Goal: Task Accomplishment & Management: Manage account settings

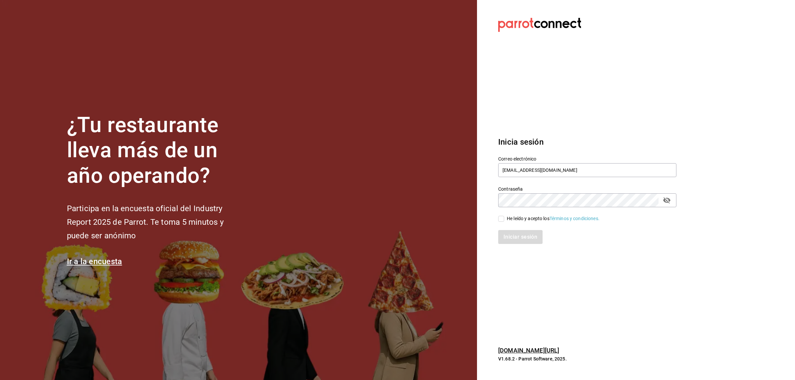
click at [500, 225] on div "Iniciar sesión" at bounding box center [584, 233] width 186 height 22
click at [501, 219] on input "He leído y acepto los Términos y condiciones." at bounding box center [501, 219] width 6 height 6
checkbox input "true"
click at [504, 235] on button "Iniciar sesión" at bounding box center [520, 237] width 45 height 14
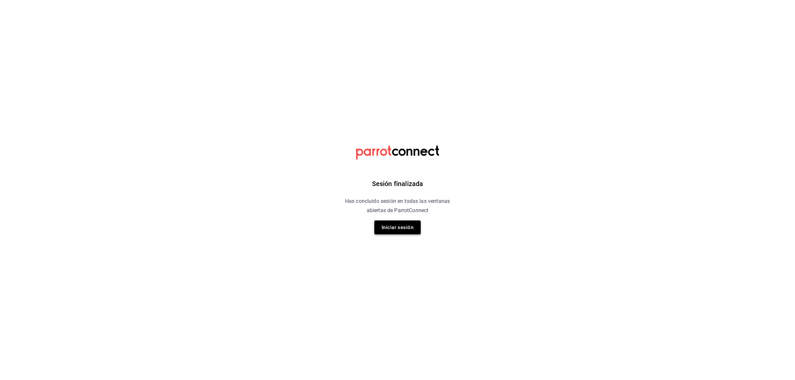
click at [383, 230] on button "Iniciar sesión" at bounding box center [398, 228] width 46 height 14
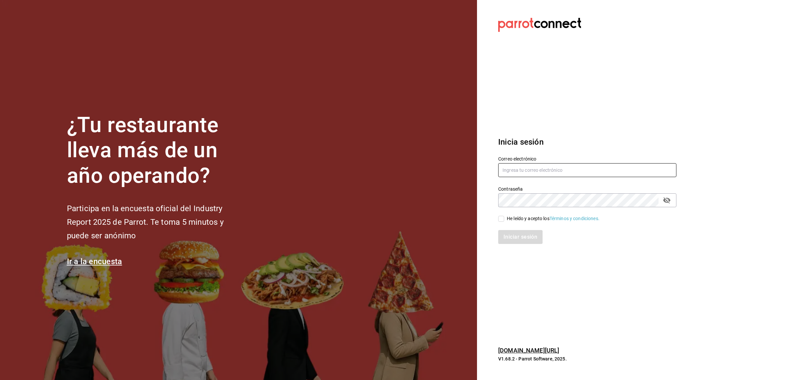
type input "josealberto_1_5@hotmail.com"
click at [501, 216] on input "He leído y acepto los Términos y condiciones." at bounding box center [501, 219] width 6 height 6
checkbox input "true"
click at [502, 231] on button "Iniciar sesión" at bounding box center [520, 237] width 45 height 14
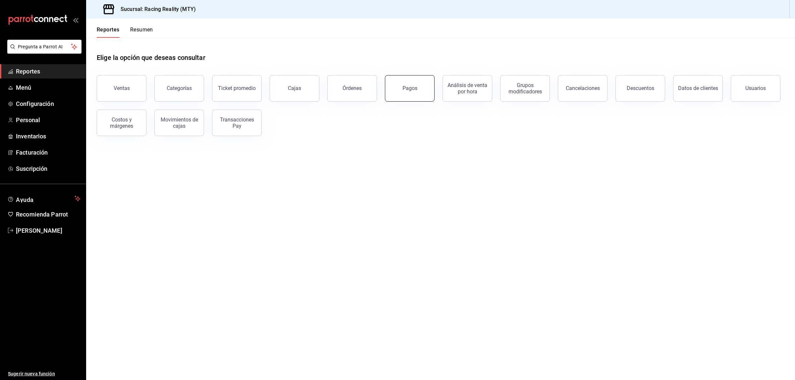
click at [403, 90] on div "Pagos" at bounding box center [410, 88] width 15 height 6
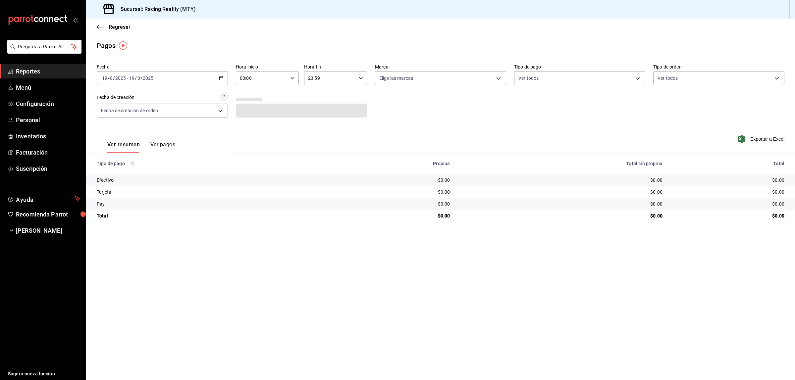
click at [222, 76] on icon "button" at bounding box center [221, 78] width 5 height 5
click at [135, 110] on span "Ayer" at bounding box center [127, 113] width 51 height 7
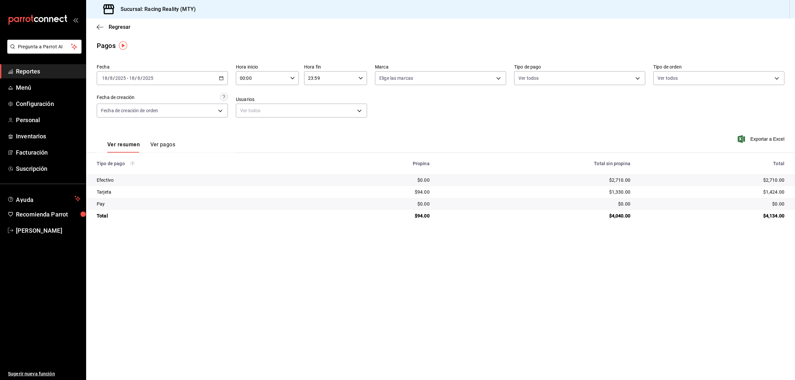
click at [537, 256] on main "Regresar Pagos Fecha 2025-08-18 18 / 8 / 2025 - 2025-08-18 18 / 8 / 2025 Hora i…" at bounding box center [440, 200] width 709 height 362
click at [219, 78] on \(Stroke\) "button" at bounding box center [221, 79] width 4 height 4
click at [114, 95] on span "Hoy" at bounding box center [127, 98] width 51 height 7
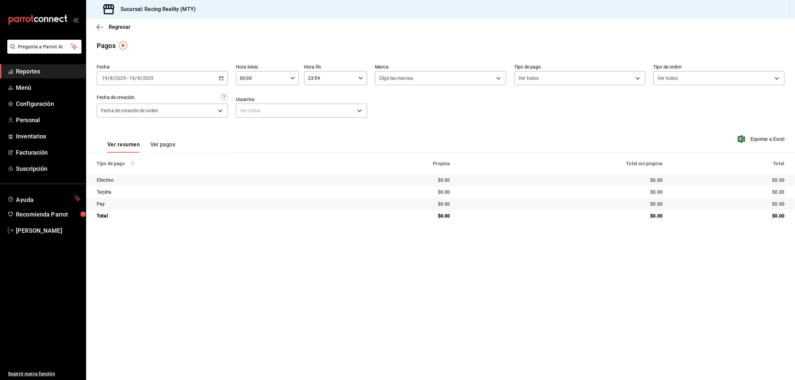
click at [378, 294] on main "Regresar Pagos Fecha 2025-08-19 19 / 8 / 2025 - 2025-08-19 19 / 8 / 2025 Hora i…" at bounding box center [440, 200] width 709 height 362
click at [156, 145] on button "Ver pagos" at bounding box center [162, 147] width 25 height 11
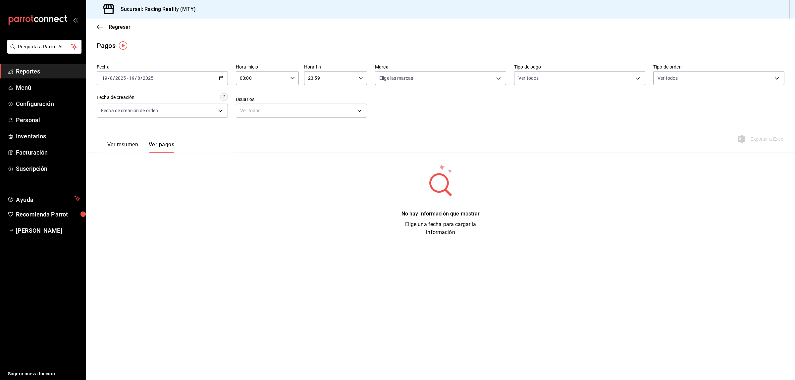
click at [118, 144] on button "Ver resumen" at bounding box center [122, 147] width 31 height 11
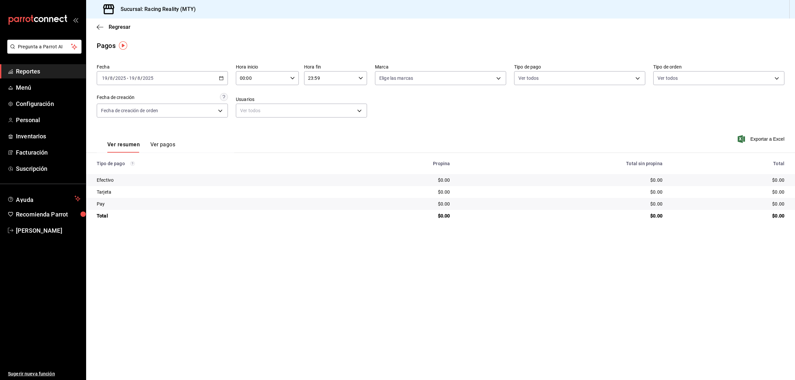
click at [161, 145] on button "Ver pagos" at bounding box center [162, 147] width 25 height 11
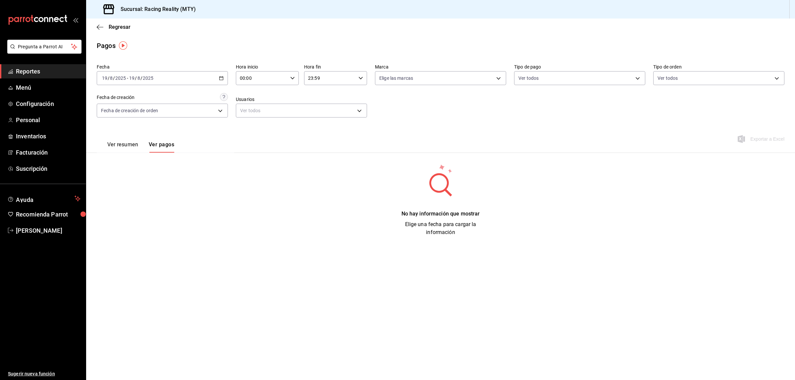
click at [120, 143] on button "Ver resumen" at bounding box center [122, 147] width 31 height 11
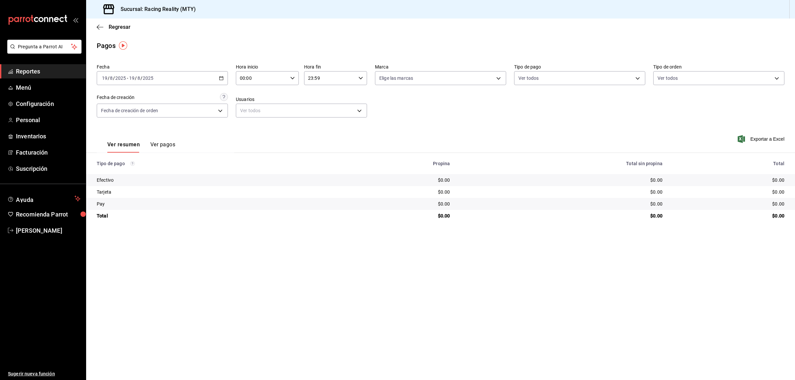
click at [224, 80] on div "2025-08-19 19 / 8 / 2025 - 2025-08-19 19 / 8 / 2025" at bounding box center [162, 78] width 131 height 14
click at [122, 109] on li "Ayer" at bounding box center [128, 113] width 62 height 15
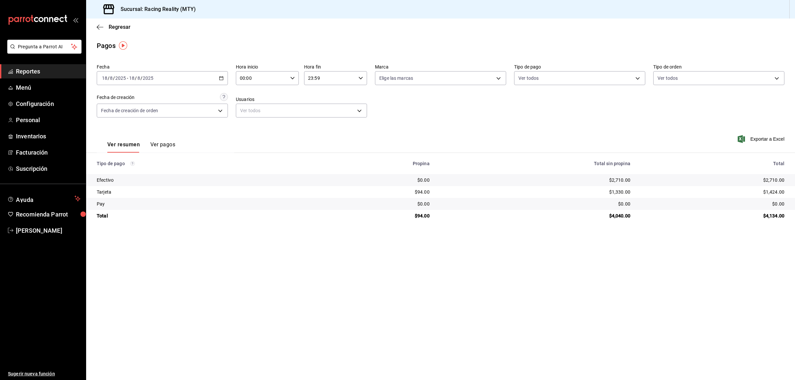
click at [162, 143] on button "Ver pagos" at bounding box center [162, 147] width 25 height 11
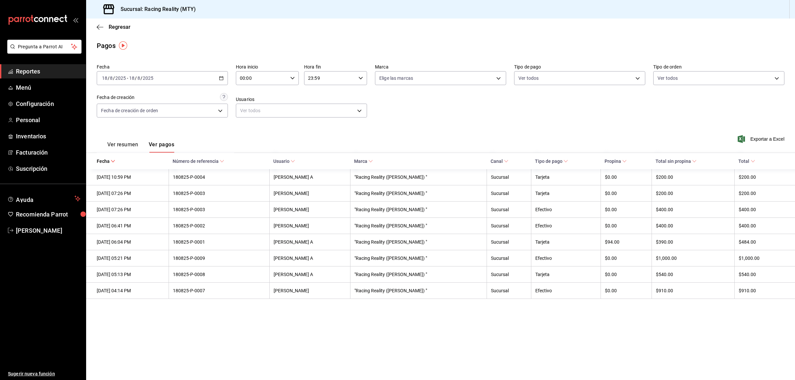
click at [123, 146] on button "Ver resumen" at bounding box center [122, 147] width 31 height 11
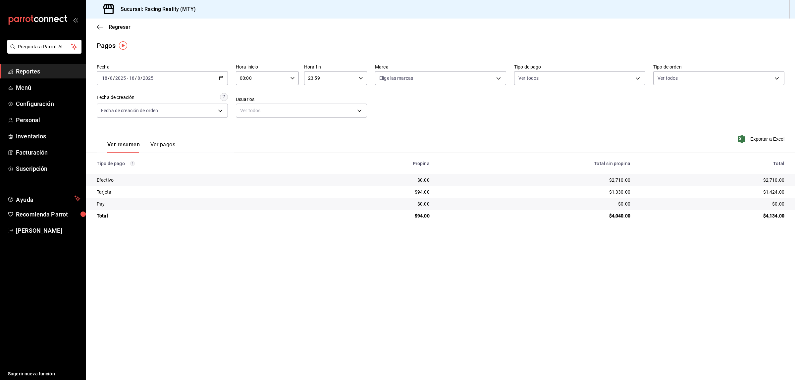
click at [481, 252] on main "Regresar Pagos Fecha 2025-08-18 18 / 8 / 2025 - 2025-08-18 18 / 8 / 2025 Hora i…" at bounding box center [440, 200] width 709 height 362
click at [345, 297] on main "Regresar Pagos Fecha 2025-08-18 18 / 8 / 2025 - 2025-08-18 18 / 8 / 2025 Hora i…" at bounding box center [440, 200] width 709 height 362
click at [101, 27] on icon "button" at bounding box center [100, 27] width 7 height 0
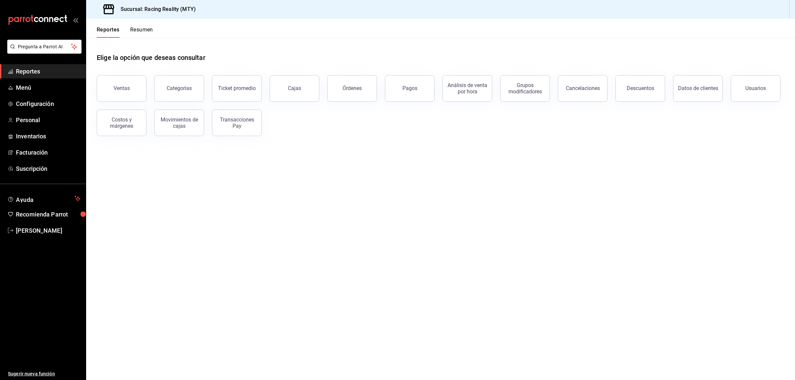
click at [143, 29] on button "Resumen" at bounding box center [141, 32] width 23 height 11
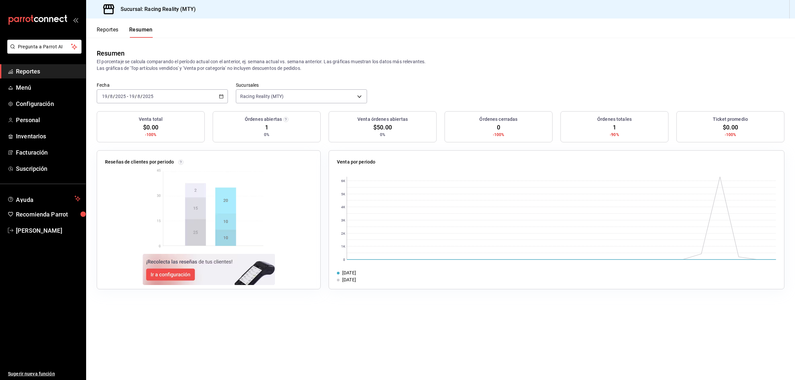
click at [100, 29] on button "Reportes" at bounding box center [108, 32] width 22 height 11
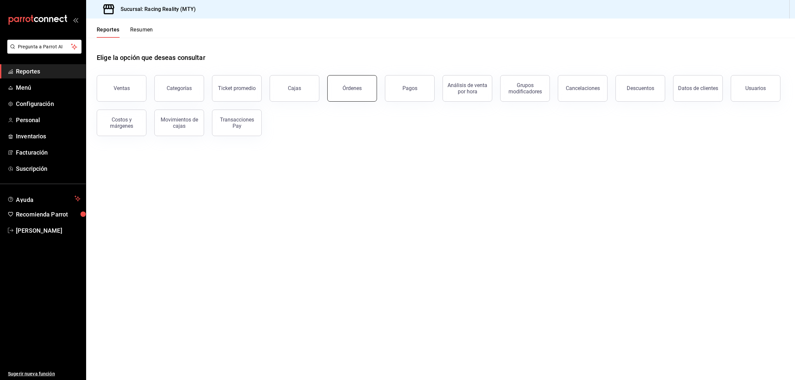
click at [367, 84] on button "Órdenes" at bounding box center [352, 88] width 50 height 27
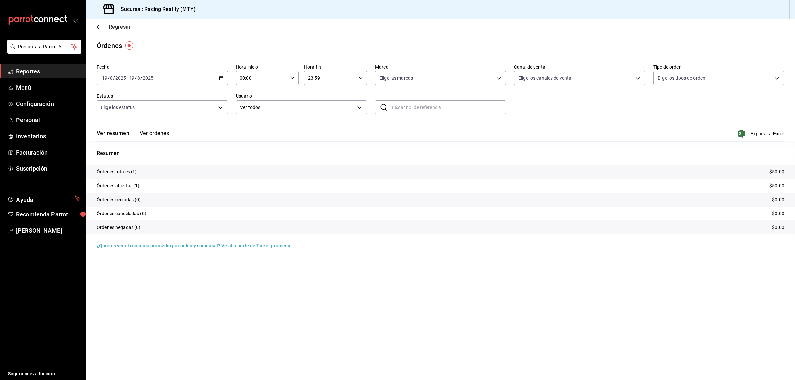
click at [98, 27] on icon "button" at bounding box center [100, 27] width 7 height 0
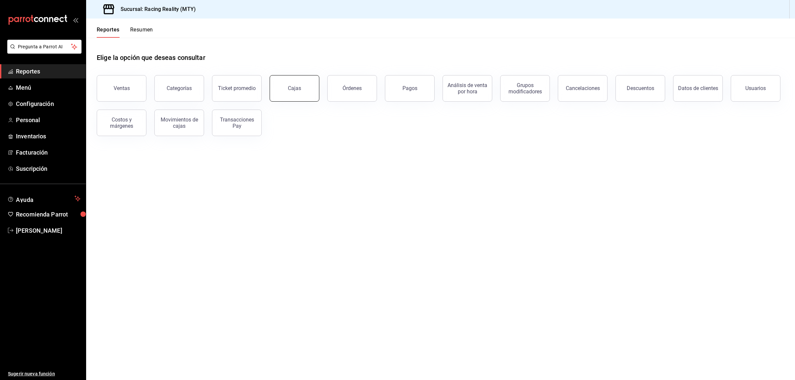
click at [300, 88] on div "Cajas" at bounding box center [294, 88] width 13 height 6
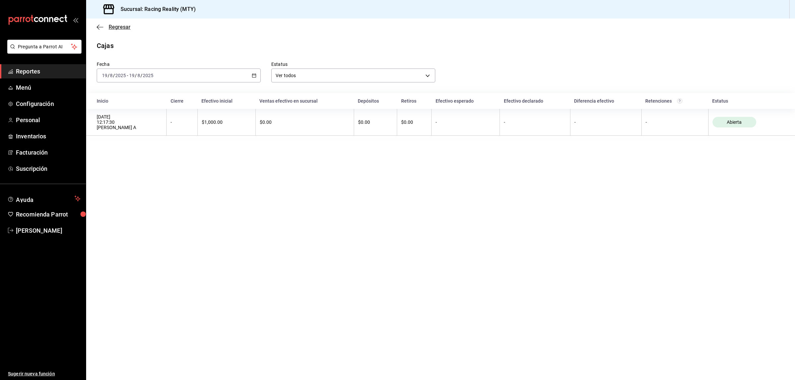
click at [100, 24] on icon "button" at bounding box center [100, 27] width 7 height 6
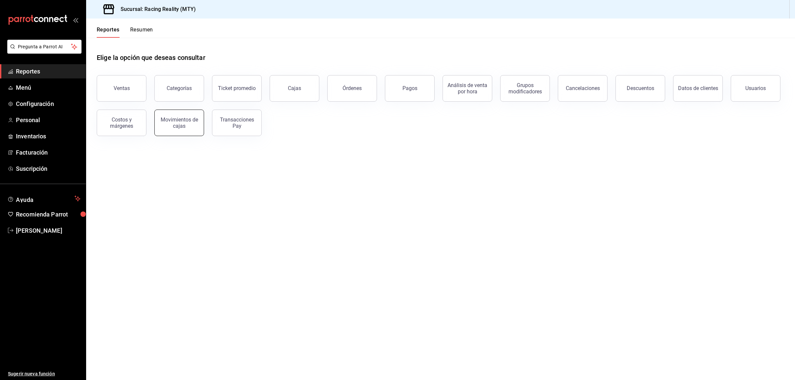
click at [163, 125] on div "Movimientos de cajas" at bounding box center [179, 123] width 41 height 13
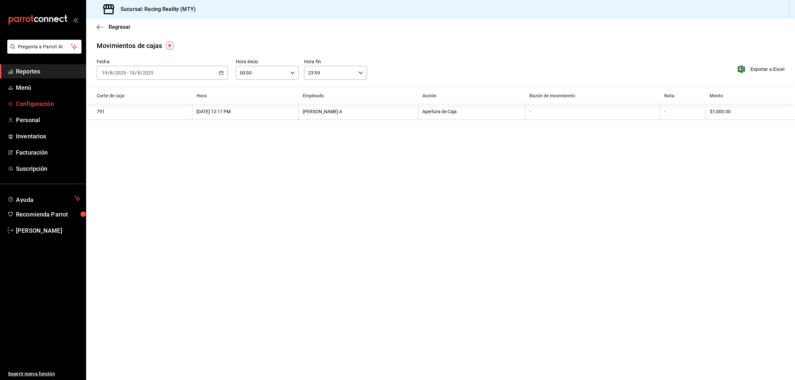
click at [18, 106] on span "Configuración" at bounding box center [48, 103] width 65 height 9
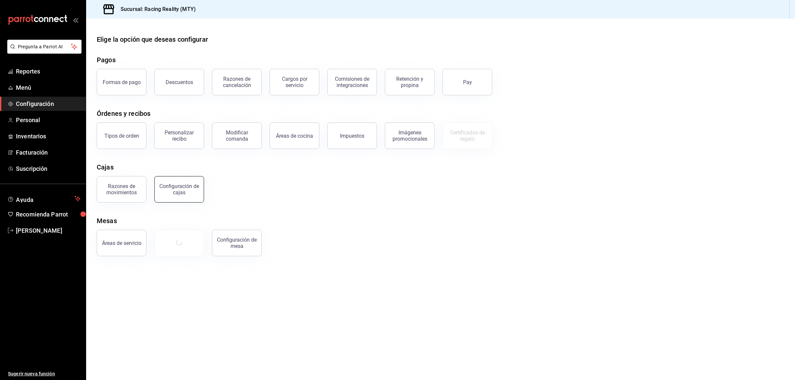
click at [187, 194] on div "Configuración de cajas" at bounding box center [179, 189] width 41 height 13
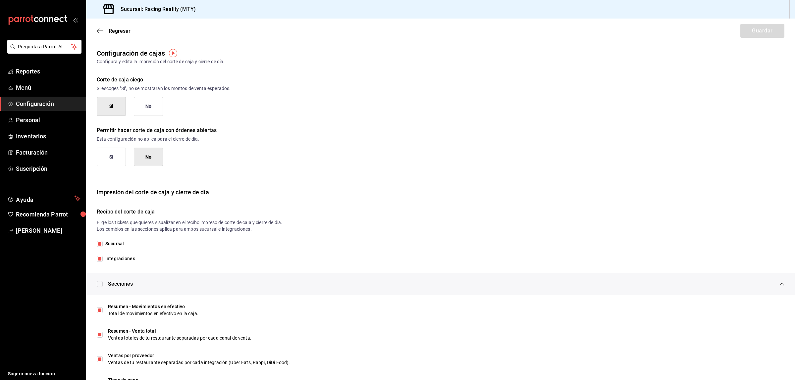
click at [95, 28] on div "Regresar Guardar" at bounding box center [440, 31] width 709 height 25
click at [98, 30] on icon "button" at bounding box center [100, 30] width 7 height 0
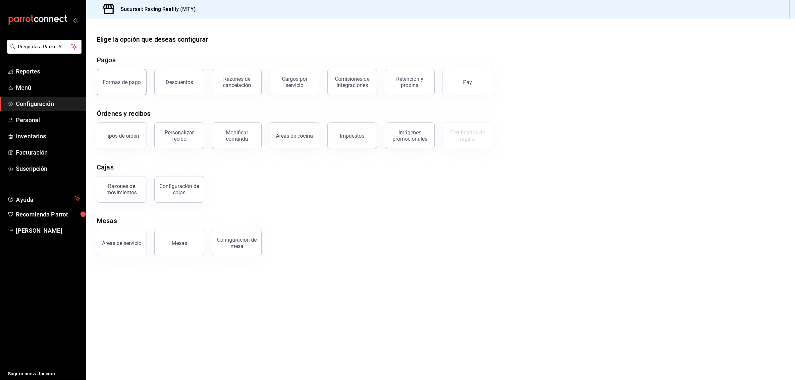
click at [118, 81] on div "Formas de pago" at bounding box center [122, 82] width 38 height 6
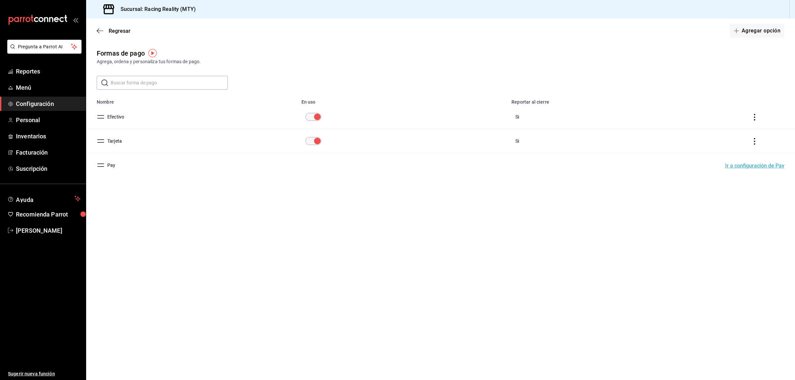
click at [210, 119] on td "Efectivo" at bounding box center [191, 117] width 211 height 24
click at [115, 118] on button "Efectivo" at bounding box center [115, 117] width 20 height 7
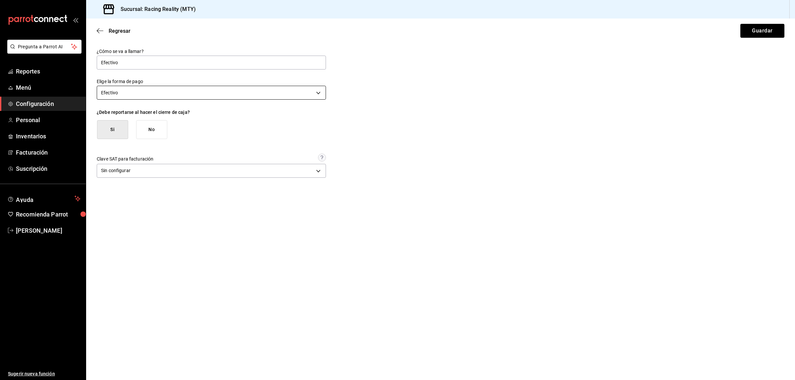
click at [161, 87] on body "Pregunta a Parrot AI Reportes Menú Configuración Personal Inventarios Facturaci…" at bounding box center [397, 190] width 795 height 380
click at [160, 93] on div at bounding box center [397, 190] width 795 height 380
click at [160, 93] on body "Pregunta a Parrot AI Reportes Menú Configuración Personal Inventarios Facturaci…" at bounding box center [397, 190] width 795 height 380
click at [133, 146] on li "Pago con terceros" at bounding box center [211, 146] width 229 height 11
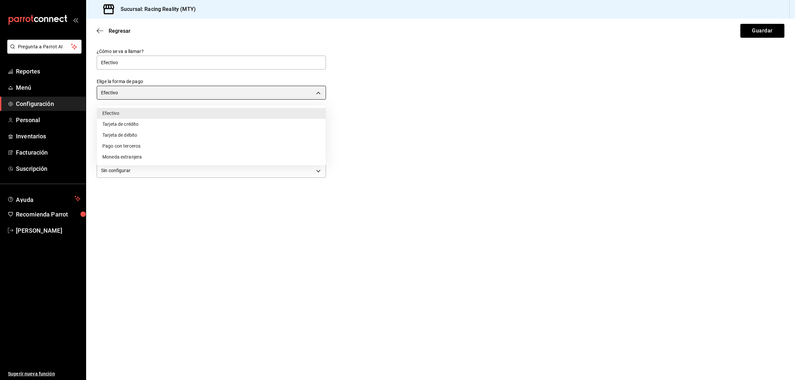
type input "THIRD_PARTY"
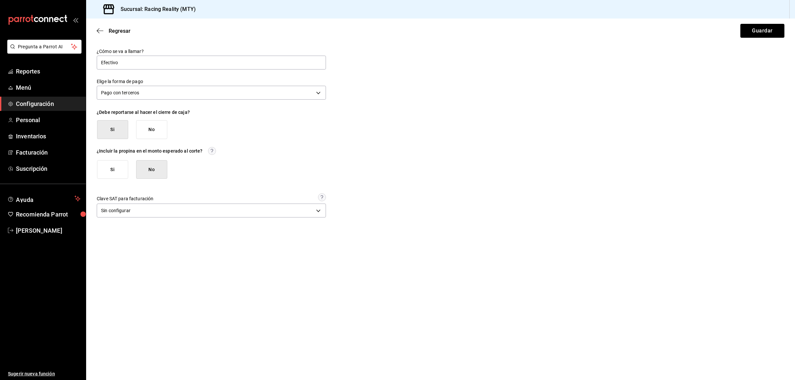
click at [126, 172] on button "Si" at bounding box center [112, 169] width 31 height 19
click at [773, 27] on button "Guardar" at bounding box center [763, 31] width 44 height 14
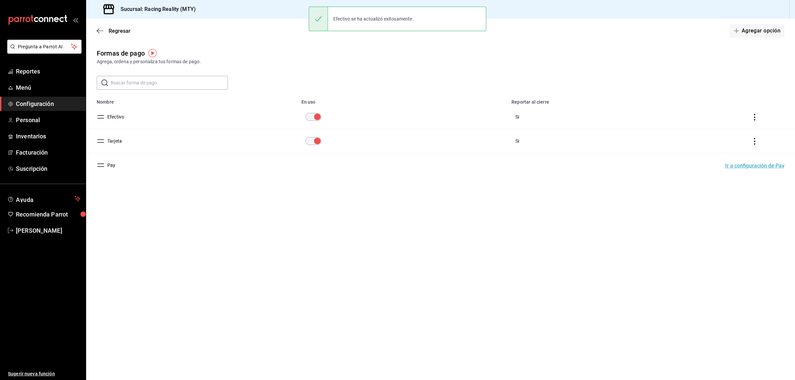
click at [95, 29] on div "Regresar Agregar opción" at bounding box center [440, 31] width 709 height 25
click at [25, 72] on span "Reportes" at bounding box center [48, 71] width 65 height 9
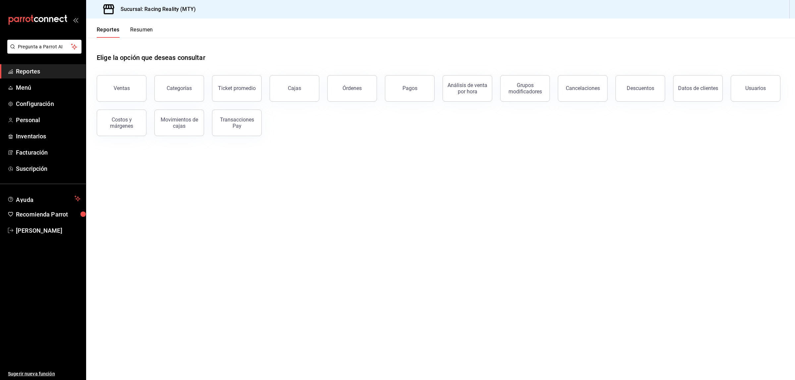
click at [139, 30] on button "Resumen" at bounding box center [141, 32] width 23 height 11
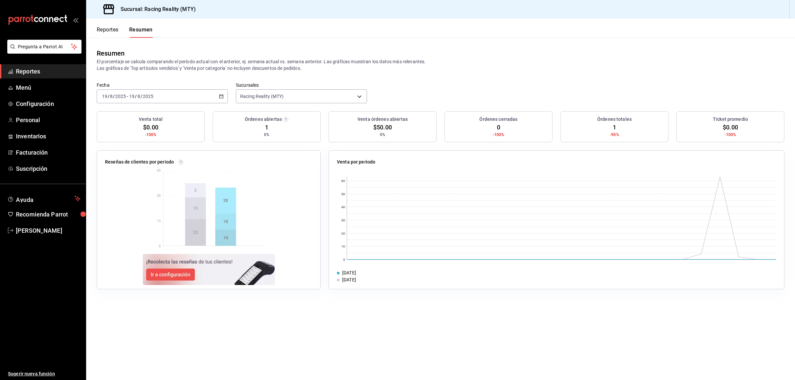
click at [110, 30] on button "Reportes" at bounding box center [108, 32] width 22 height 11
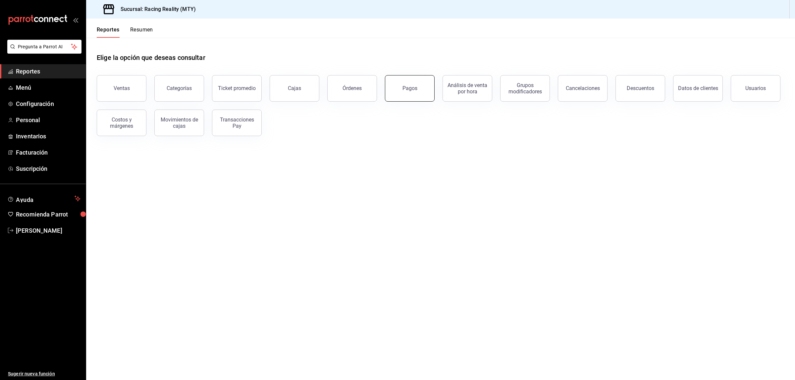
click at [404, 88] on div "Pagos" at bounding box center [410, 88] width 15 height 6
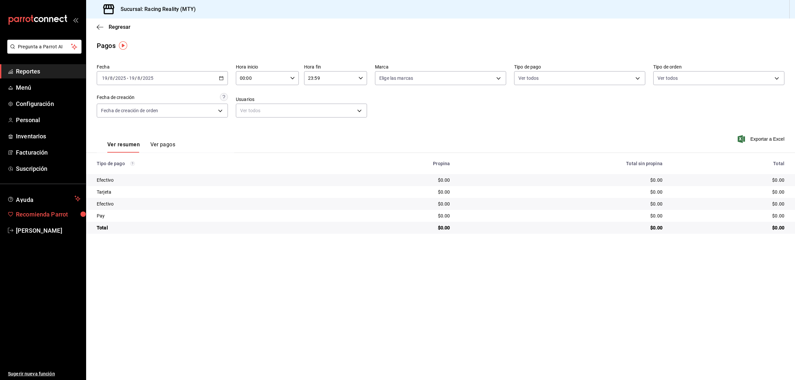
click at [42, 218] on span "Recomienda Parrot" at bounding box center [48, 214] width 65 height 9
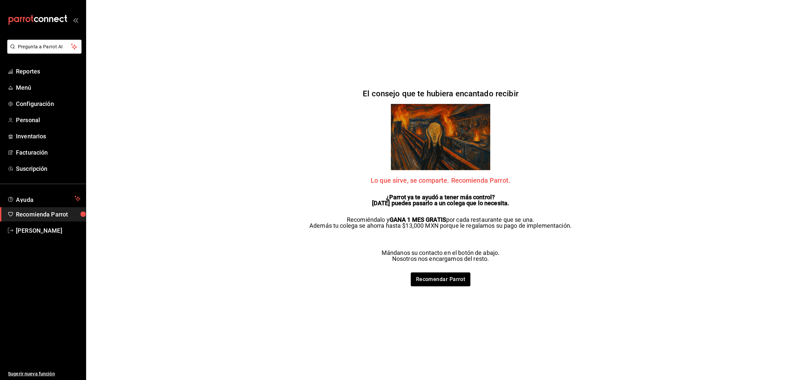
click at [147, 206] on div "Pregunta a Parrot AI Reportes Menú Configuración Personal Inventarios Facturaci…" at bounding box center [397, 190] width 795 height 380
click at [210, 225] on div "Pregunta a Parrot AI Reportes Menú Configuración Personal Inventarios Facturaci…" at bounding box center [397, 190] width 795 height 380
click at [37, 196] on span "Ayuda" at bounding box center [44, 199] width 56 height 8
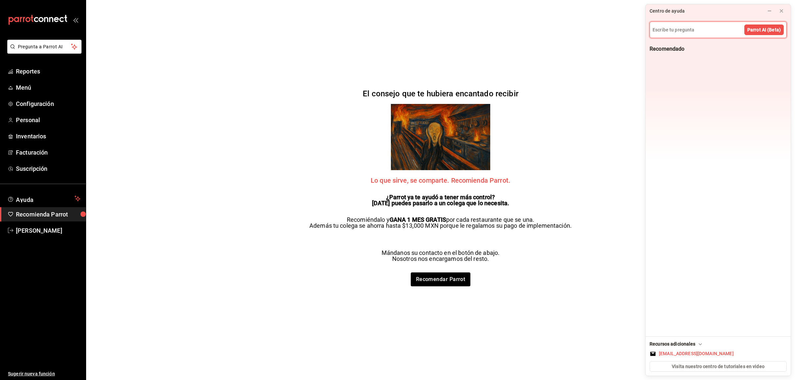
click at [645, 54] on div "Pregunta a Parrot AI Reportes Menú Configuración Personal Inventarios Facturaci…" at bounding box center [397, 190] width 795 height 380
click at [784, 9] on icon at bounding box center [781, 10] width 5 height 5
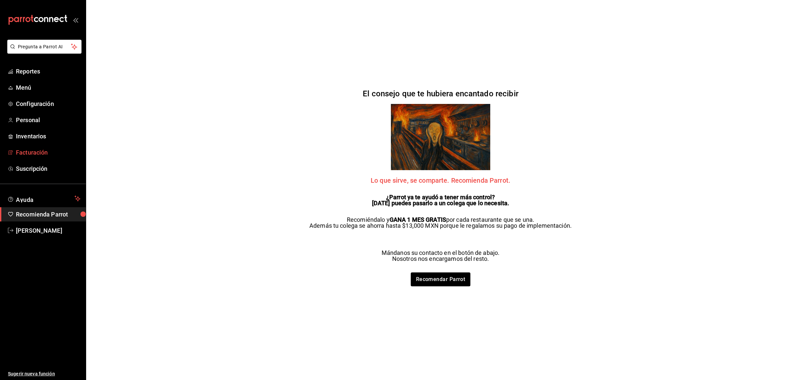
click at [79, 156] on span "Facturación" at bounding box center [48, 152] width 65 height 9
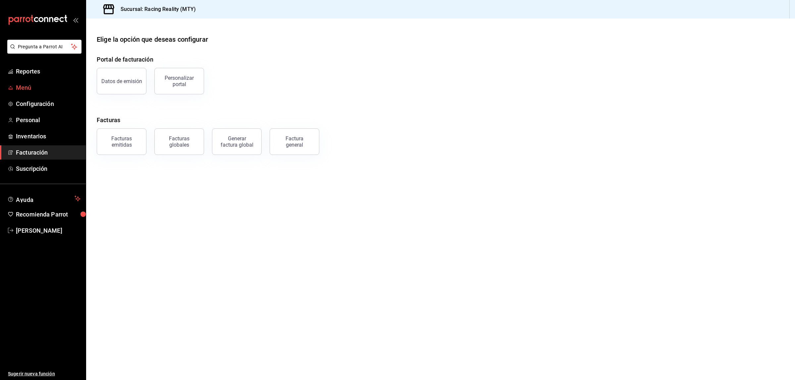
click at [27, 92] on span "Menú" at bounding box center [48, 87] width 65 height 9
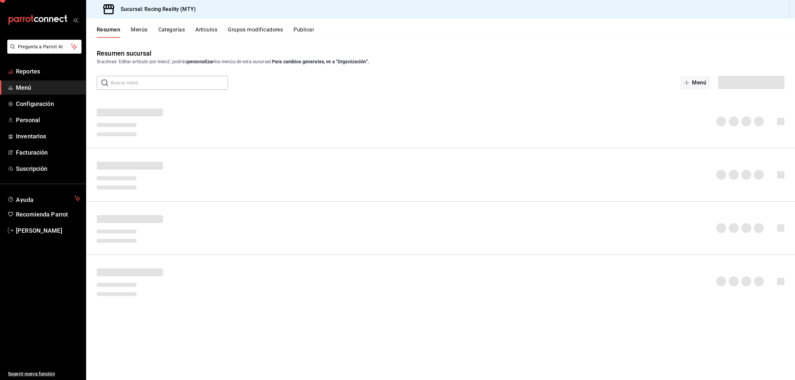
click at [20, 70] on span "Reportes" at bounding box center [48, 71] width 65 height 9
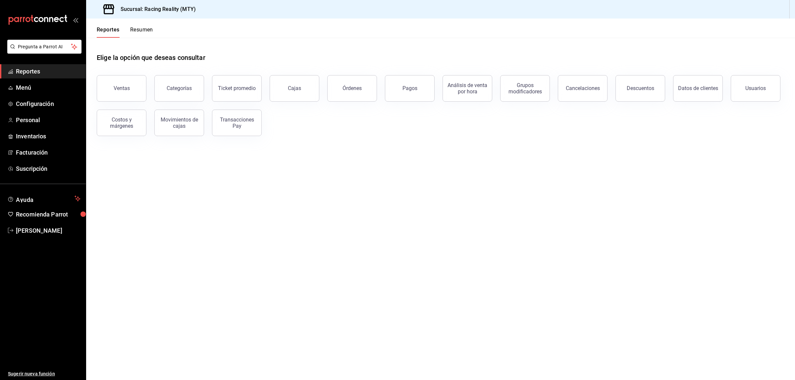
click at [139, 29] on button "Resumen" at bounding box center [141, 32] width 23 height 11
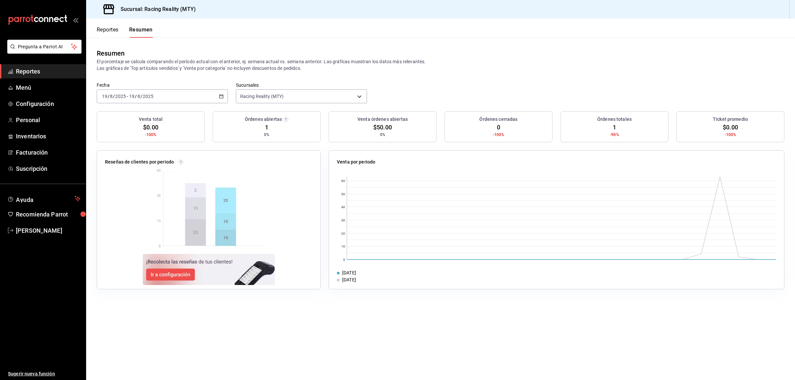
click at [108, 30] on button "Reportes" at bounding box center [108, 32] width 22 height 11
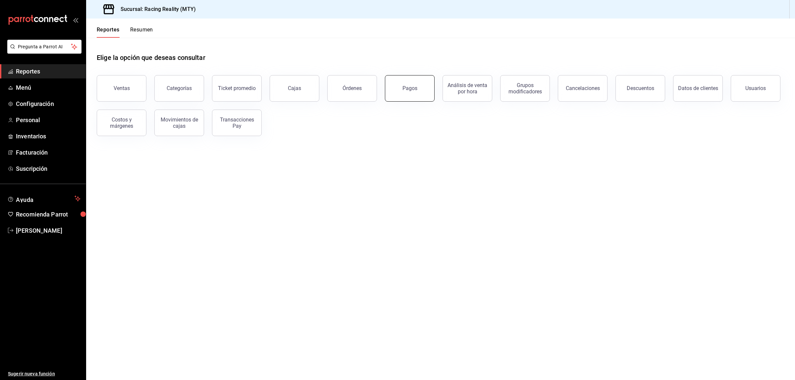
click at [407, 93] on button "Pagos" at bounding box center [410, 88] width 50 height 27
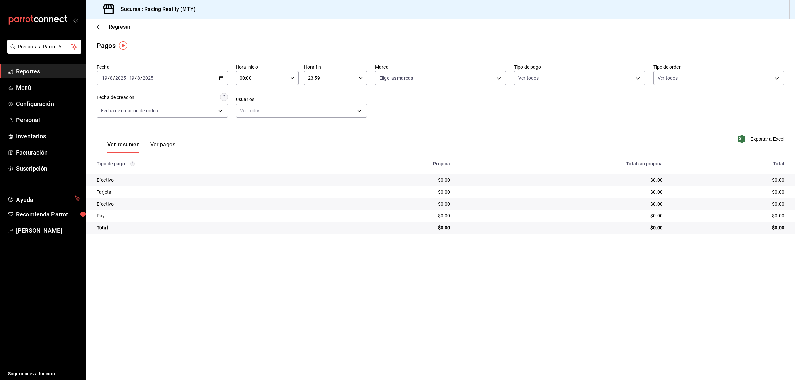
click at [452, 268] on main "Regresar Pagos Fecha 2025-08-19 19 / 8 / 2025 - 2025-08-19 19 / 8 / 2025 Hora i…" at bounding box center [440, 200] width 709 height 362
click at [166, 144] on button "Ver pagos" at bounding box center [162, 147] width 25 height 11
click at [156, 144] on button "Ver pagos" at bounding box center [162, 147] width 25 height 11
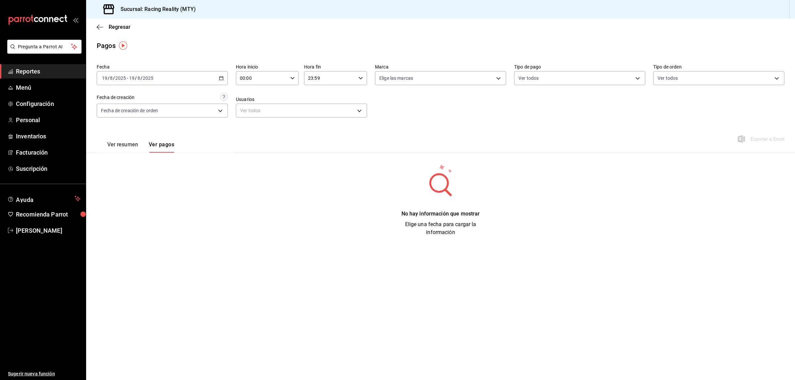
click at [109, 144] on button "Ver resumen" at bounding box center [122, 147] width 31 height 11
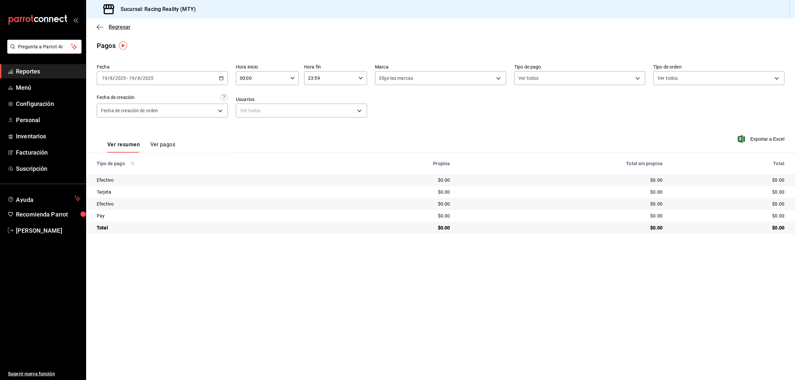
click at [99, 27] on icon "button" at bounding box center [100, 27] width 7 height 0
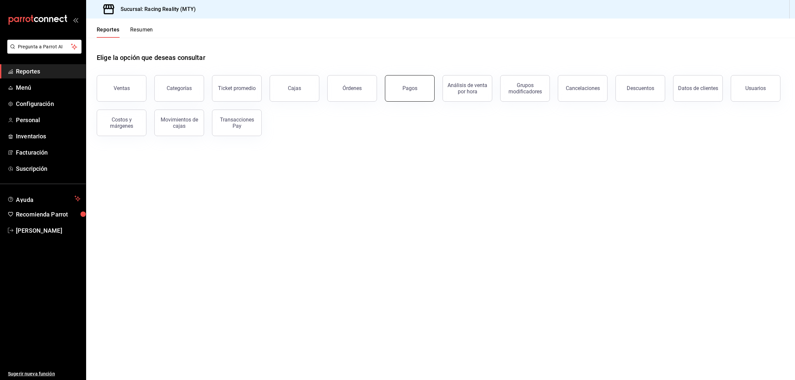
click at [414, 85] on button "Pagos" at bounding box center [410, 88] width 50 height 27
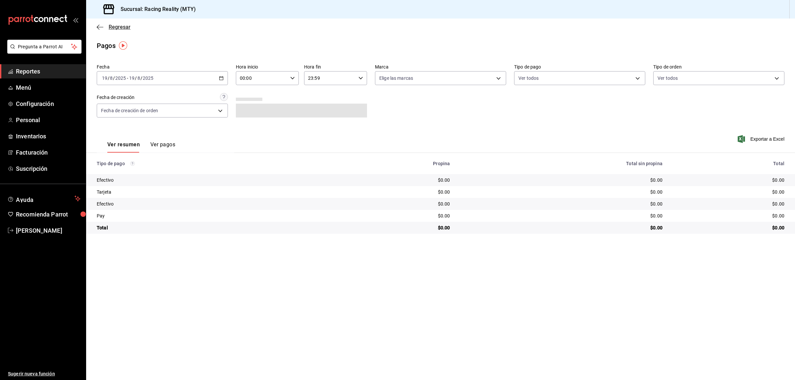
click at [97, 26] on icon "button" at bounding box center [100, 27] width 7 height 6
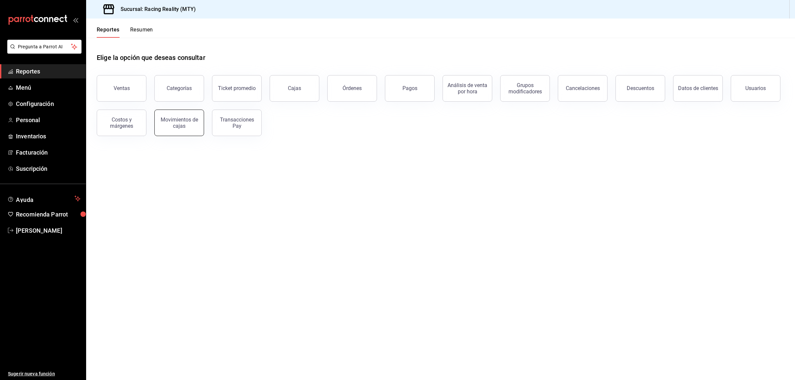
click at [173, 125] on div "Movimientos de cajas" at bounding box center [179, 123] width 41 height 13
